Goal: Task Accomplishment & Management: Manage account settings

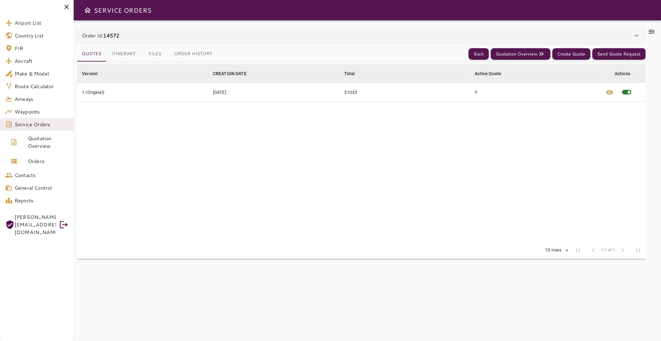
click at [131, 56] on button "Itinerary" at bounding box center [123, 53] width 34 height 15
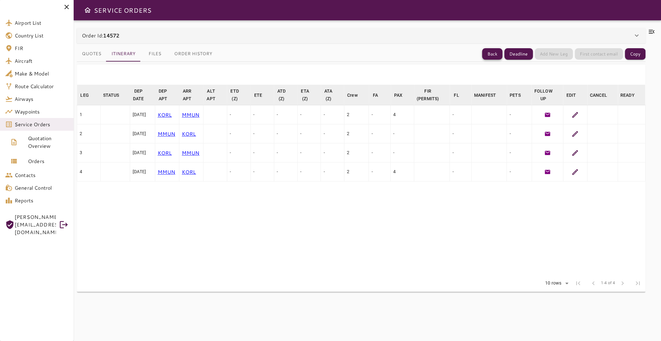
click at [485, 50] on button "Back" at bounding box center [492, 54] width 20 height 12
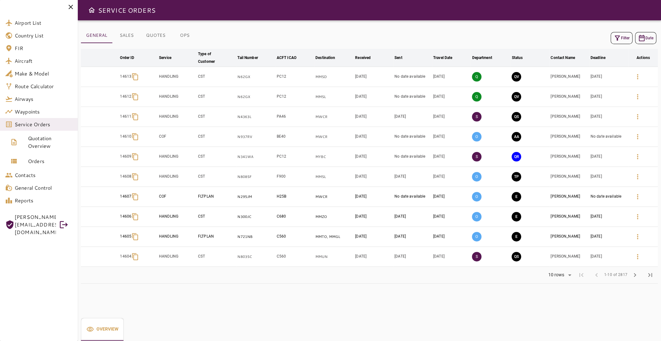
click at [620, 39] on button "Filter" at bounding box center [622, 38] width 22 height 12
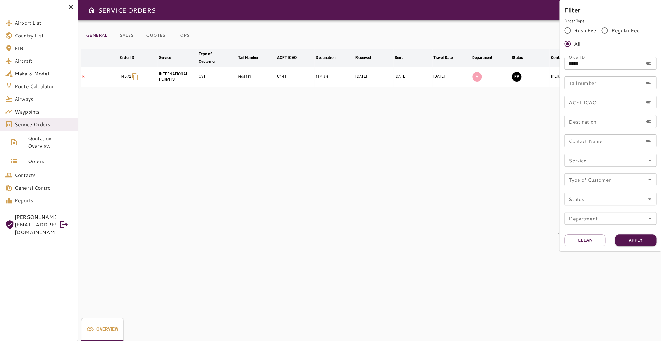
click at [601, 66] on input "*****" at bounding box center [604, 63] width 79 height 13
type input "*****"
click at [633, 242] on button "Apply" at bounding box center [635, 241] width 41 height 12
click at [318, 124] on div at bounding box center [330, 170] width 661 height 341
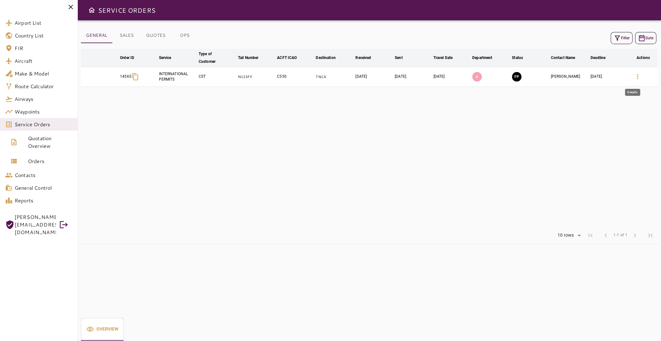
click at [634, 76] on icon "button" at bounding box center [638, 77] width 8 height 8
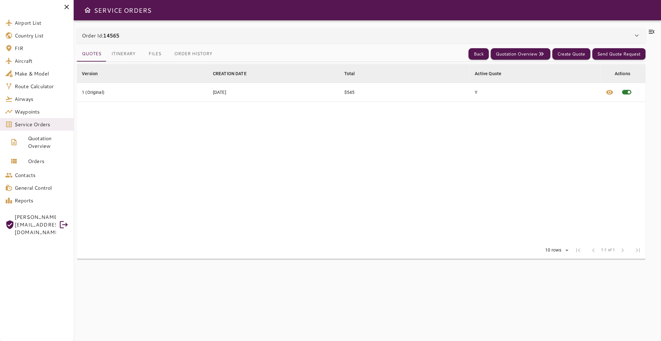
click at [126, 50] on button "Itinerary" at bounding box center [123, 53] width 34 height 15
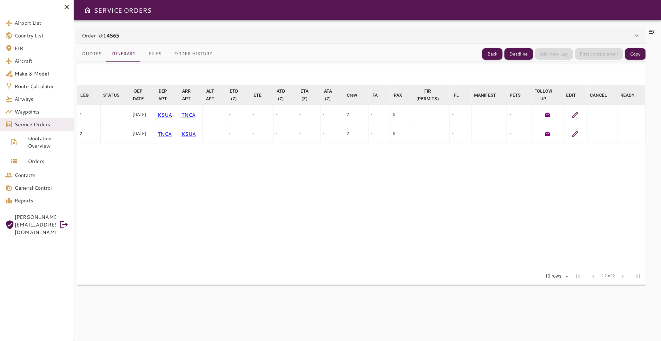
click at [649, 30] on icon at bounding box center [652, 32] width 6 height 4
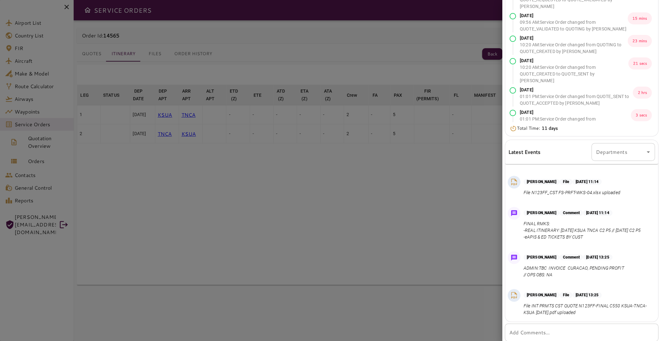
scroll to position [64, 0]
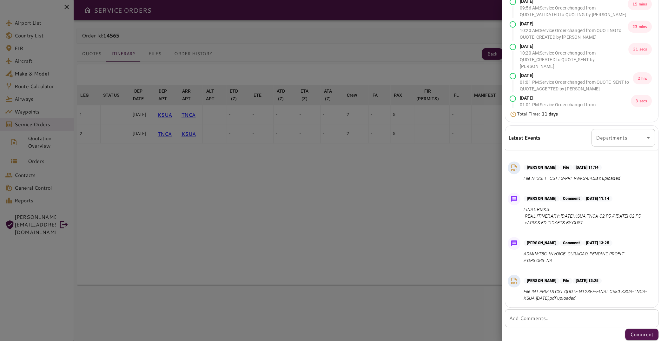
click at [615, 206] on p "FINAL RMKS: -REAL ITINERARY: [DATE] KSUA TNCA C2 P5 // [DATE] C2 P5 -eAPIS & ED…" at bounding box center [582, 216] width 117 height 20
click at [421, 229] on div at bounding box center [330, 170] width 661 height 341
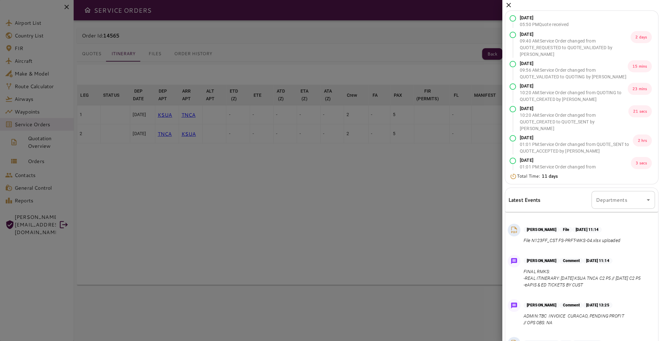
scroll to position [0, 0]
click at [510, 7] on icon at bounding box center [509, 7] width 8 height 8
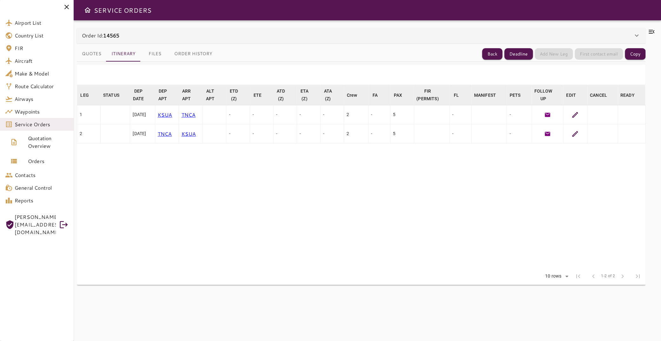
click at [158, 55] on button "Files" at bounding box center [155, 53] width 29 height 15
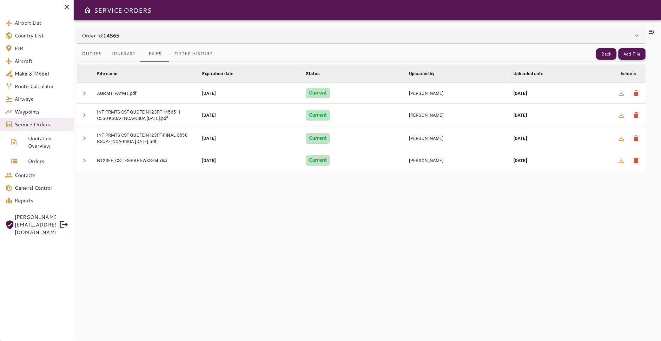
click at [625, 55] on button "Add File" at bounding box center [632, 54] width 27 height 12
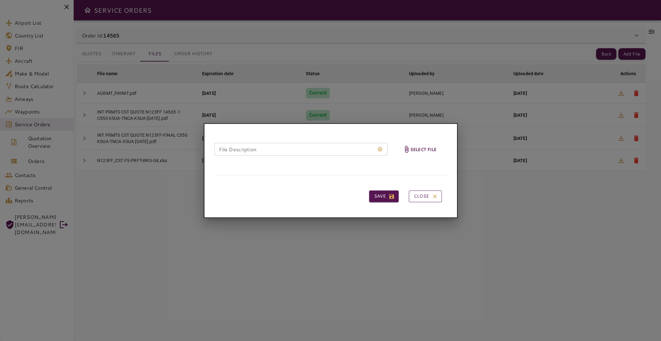
click at [424, 199] on button "Close" at bounding box center [425, 197] width 33 height 12
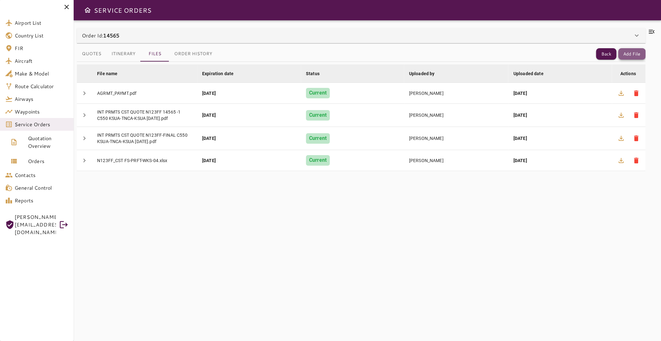
click at [629, 52] on button "Add File" at bounding box center [632, 54] width 27 height 12
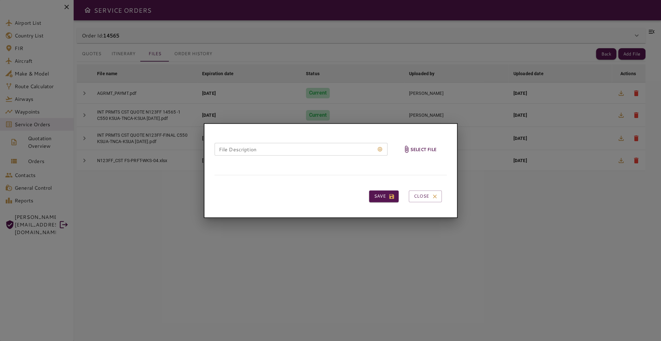
click at [423, 150] on h6 "Select file" at bounding box center [424, 149] width 26 height 7
click at [0, 0] on input "Select file" at bounding box center [0, 0] width 0 height 0
click at [425, 149] on h6 "Select file" at bounding box center [424, 149] width 26 height 7
click at [0, 0] on input "Select file" at bounding box center [0, 0] width 0 height 0
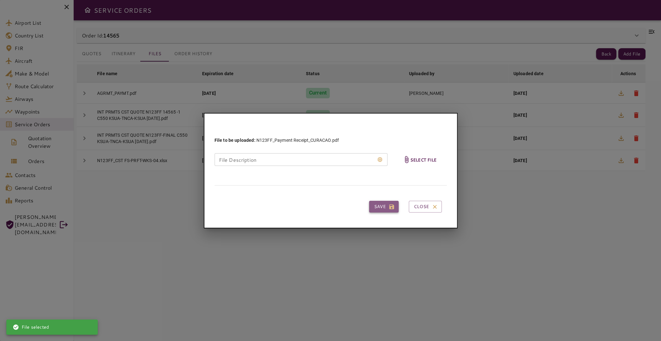
click at [388, 208] on button "Save" at bounding box center [384, 207] width 30 height 12
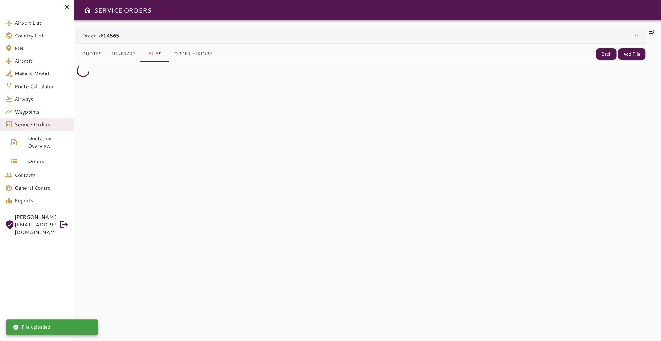
click at [648, 31] on icon at bounding box center [652, 32] width 8 height 8
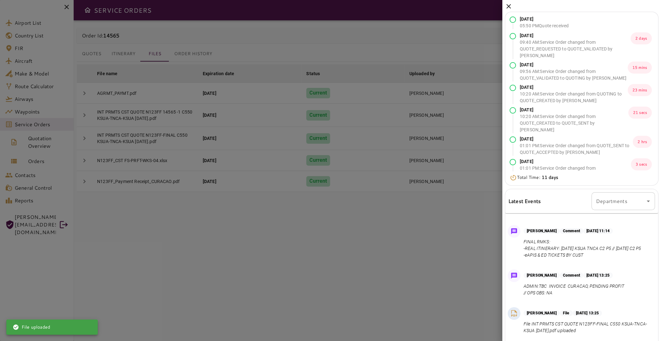
scroll to position [65, 0]
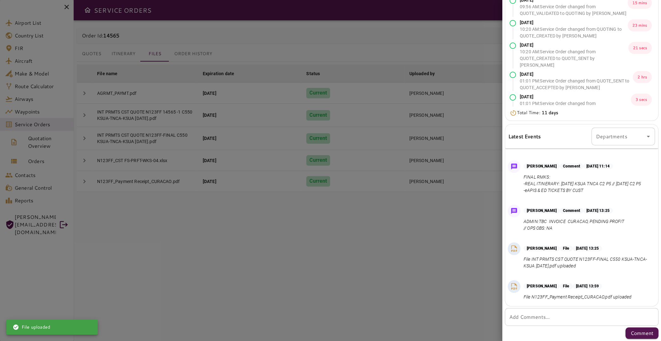
click at [532, 315] on textarea "Add Comments..." at bounding box center [582, 317] width 145 height 7
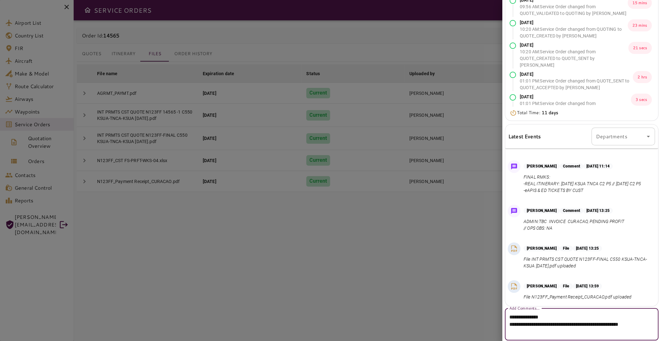
scroll to position [79, 0]
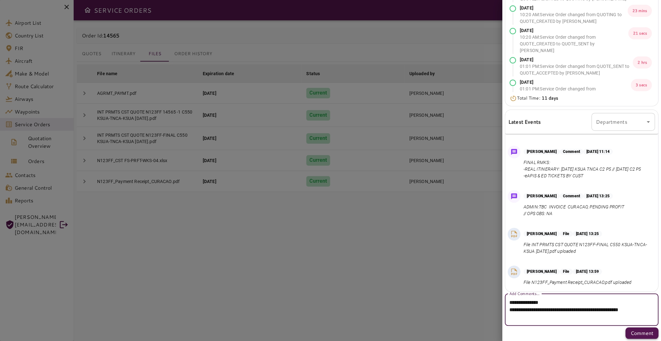
type textarea "**********"
click at [645, 335] on p "Comment" at bounding box center [642, 334] width 23 height 8
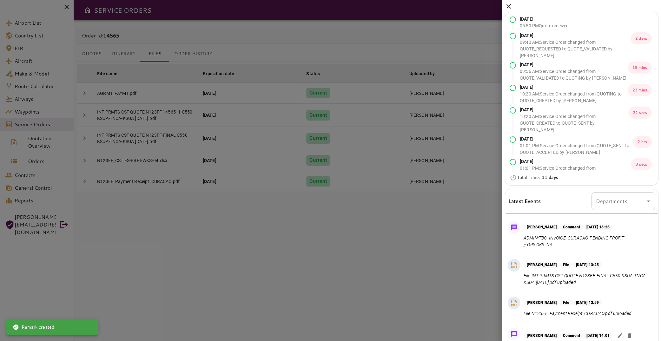
scroll to position [65, 0]
